Goal: Transaction & Acquisition: Obtain resource

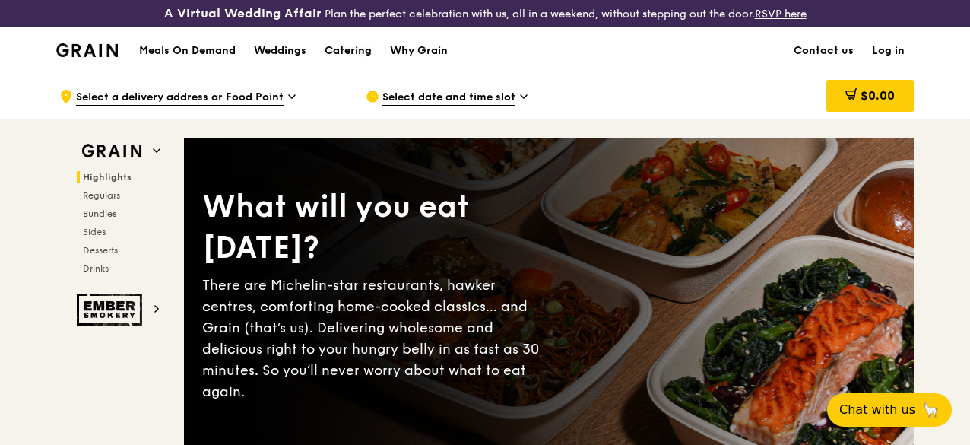
click at [365, 56] on div "Catering" at bounding box center [348, 51] width 47 height 46
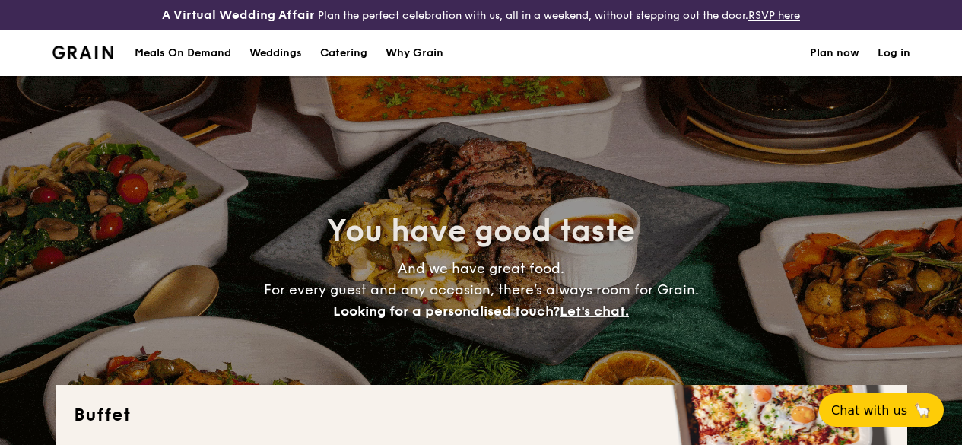
select select
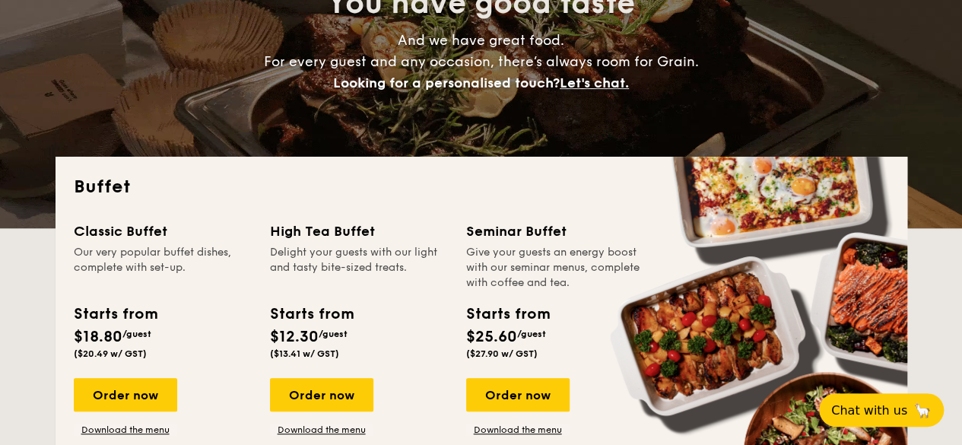
scroll to position [380, 0]
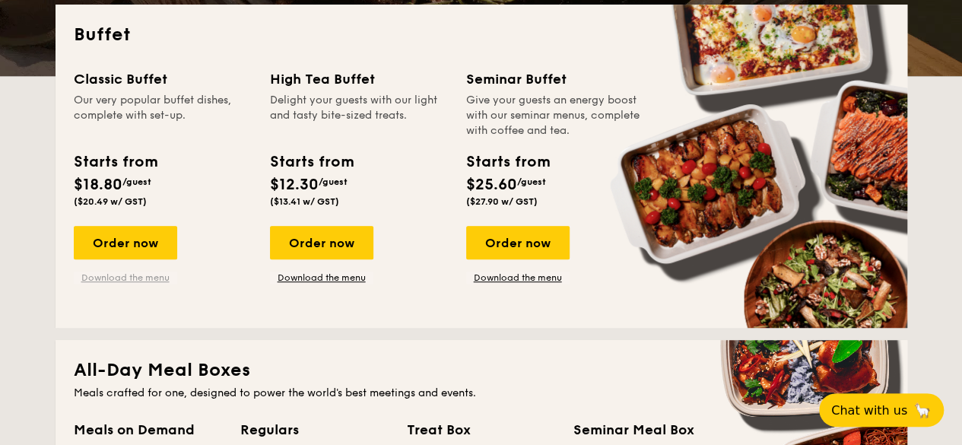
click at [140, 284] on link "Download the menu" at bounding box center [125, 277] width 103 height 12
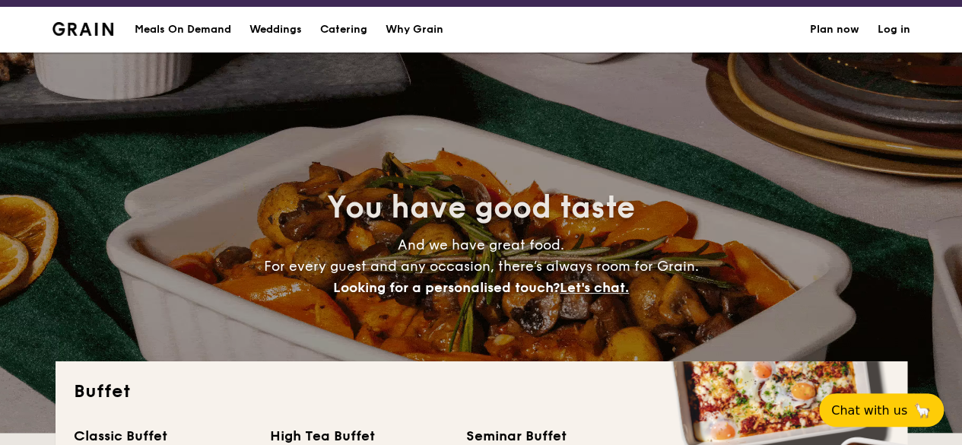
scroll to position [0, 0]
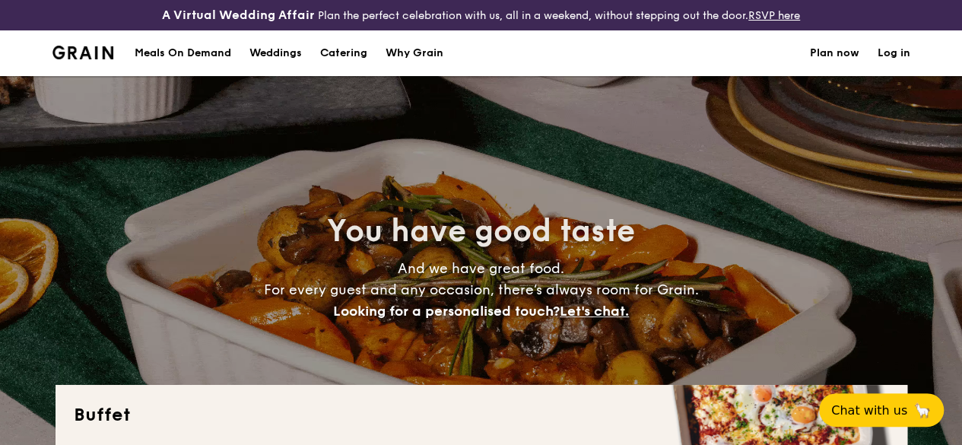
click at [167, 63] on div "Meals On Demand" at bounding box center [183, 53] width 97 height 46
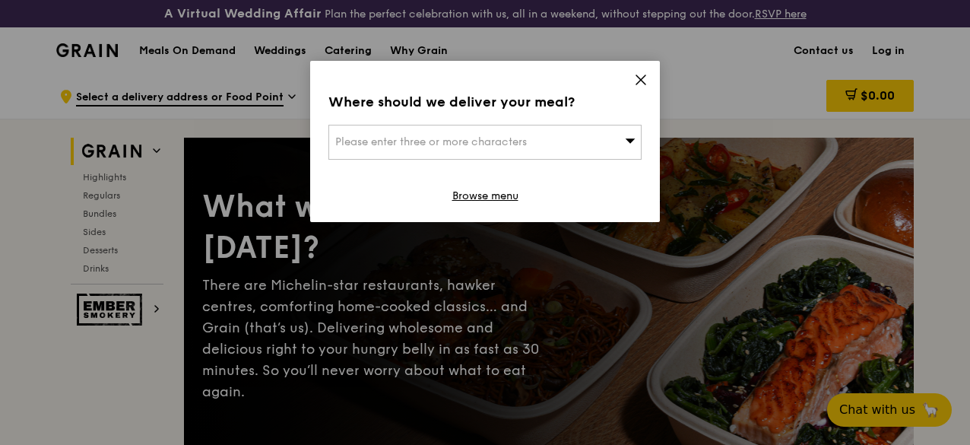
click at [642, 73] on icon at bounding box center [641, 80] width 14 height 14
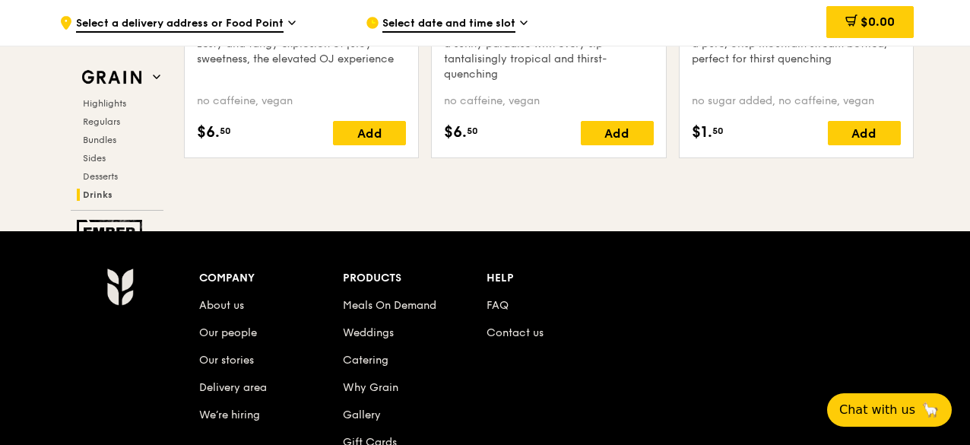
scroll to position [6385, 0]
